Goal: Navigation & Orientation: Go to known website

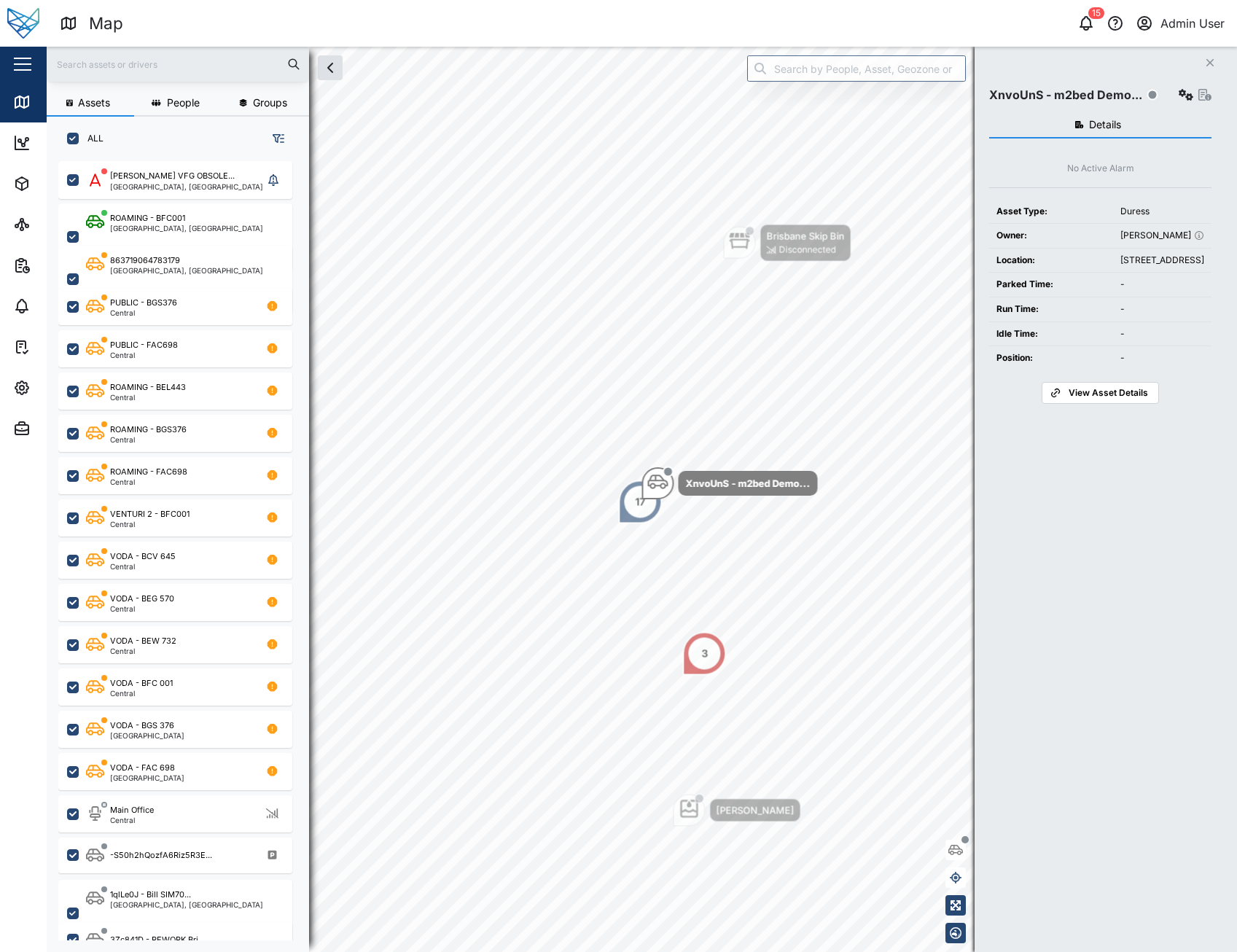
click at [1209, 68] on button "Close" at bounding box center [1210, 62] width 20 height 20
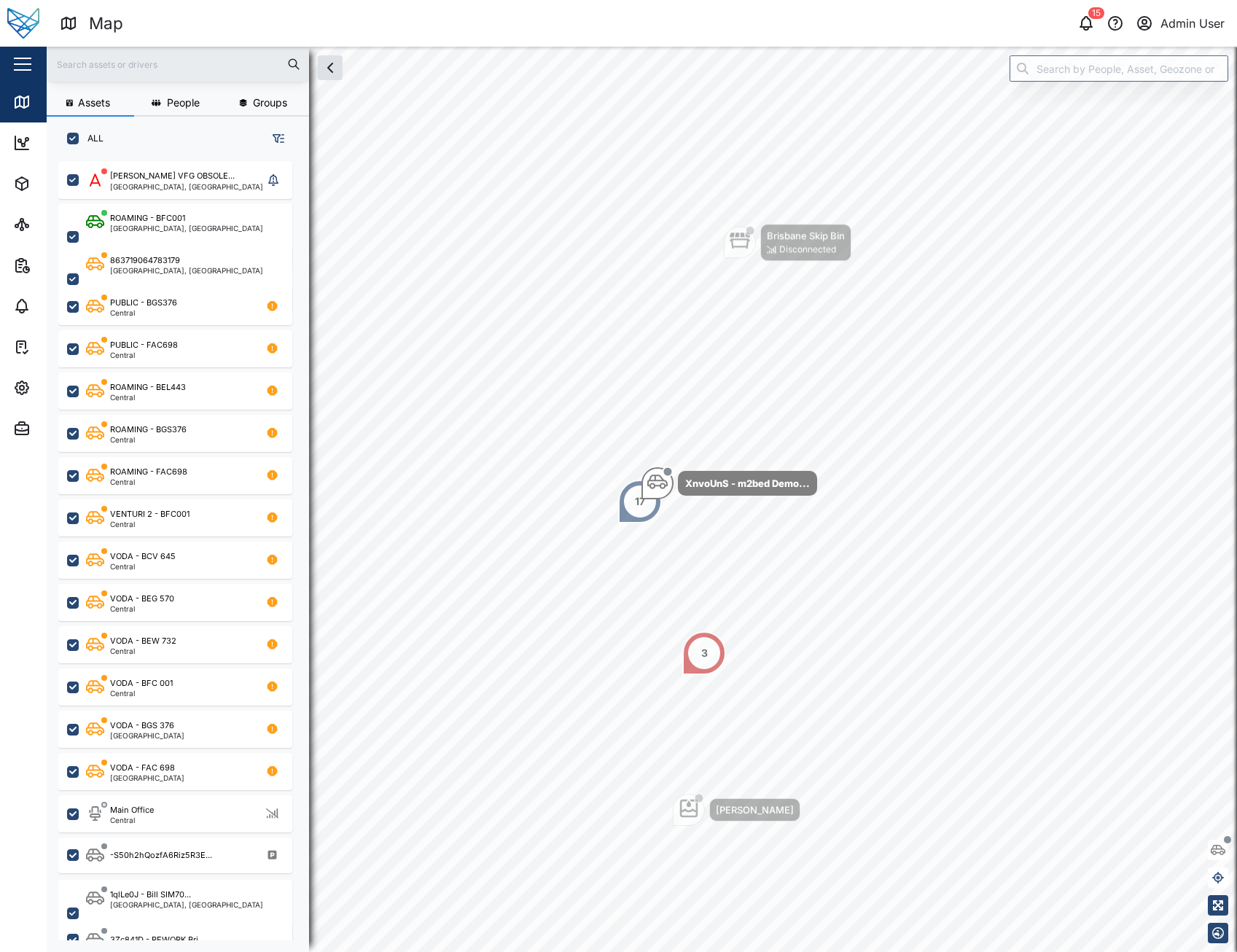
scroll to position [773, 228]
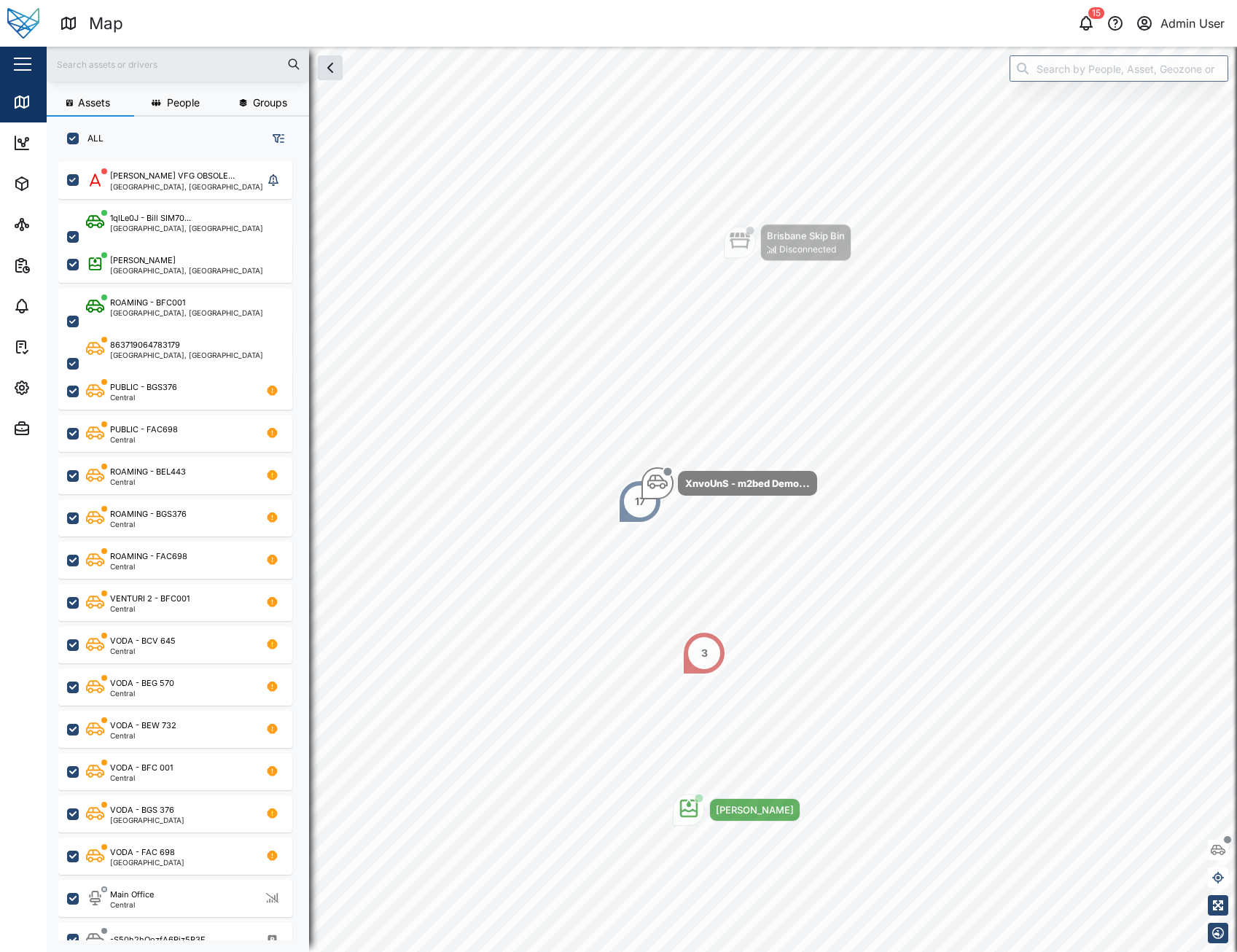
scroll to position [773, 228]
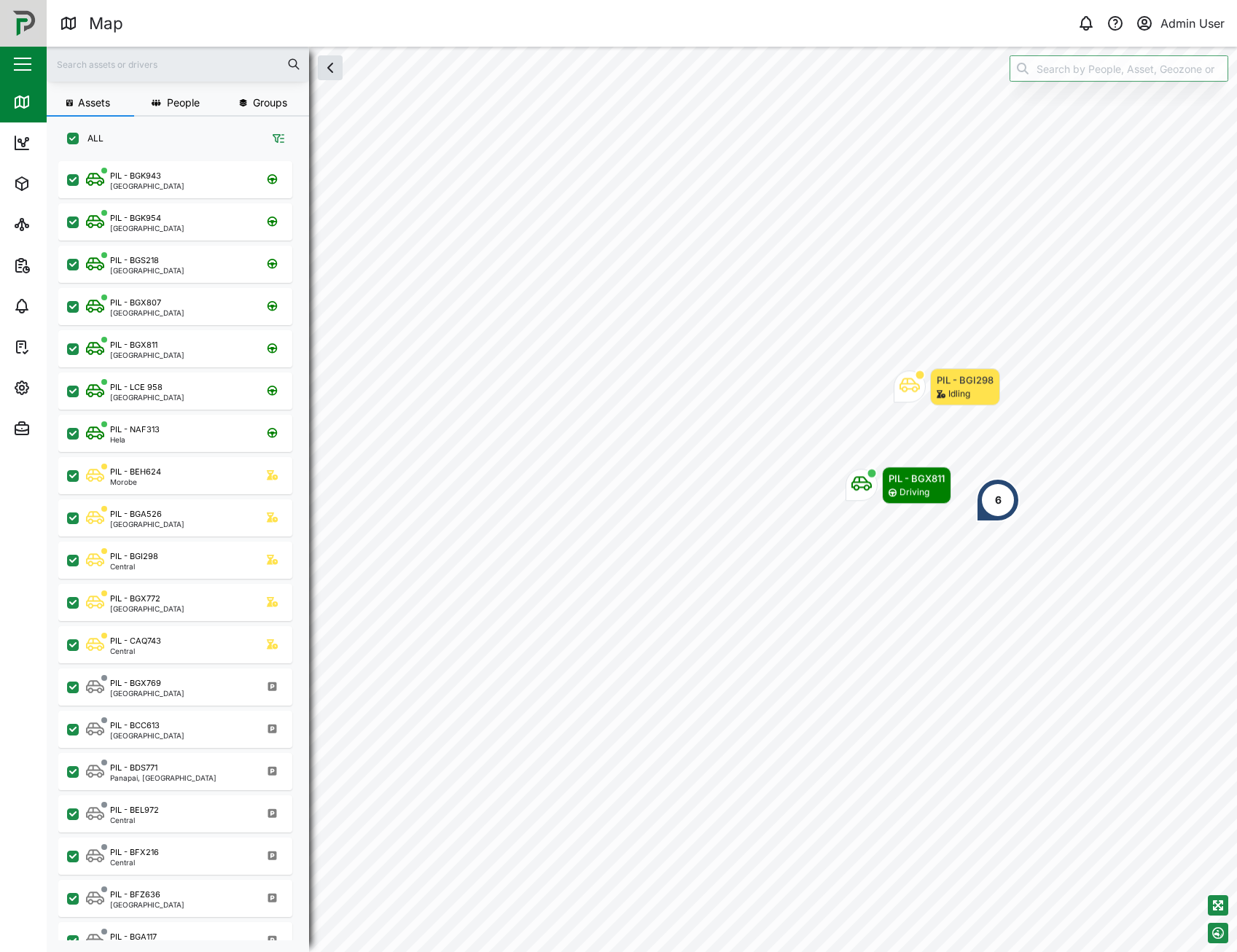
scroll to position [773, 228]
